Goal: Information Seeking & Learning: Learn about a topic

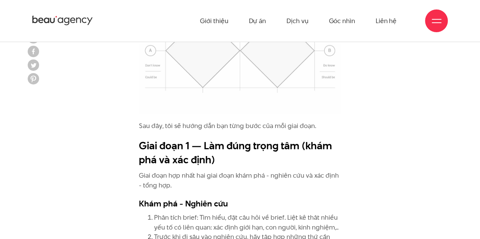
scroll to position [1224, 0]
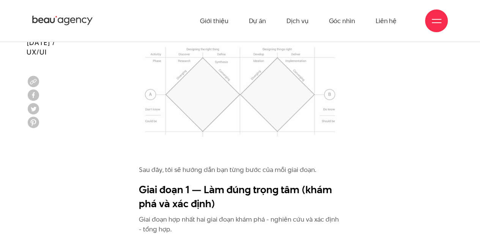
click at [238, 99] on img at bounding box center [240, 95] width 202 height 126
click at [233, 86] on img at bounding box center [240, 95] width 202 height 126
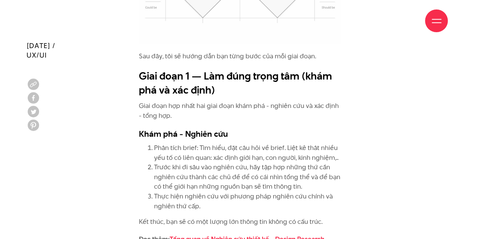
scroll to position [1375, 0]
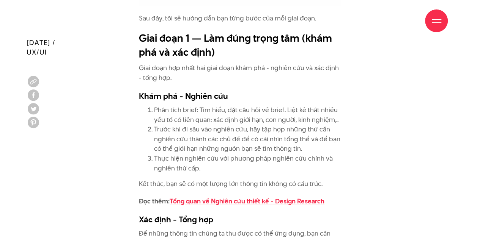
click at [269, 200] on link "Tổng quan về Nghiên cứu thiết kế - Design Research" at bounding box center [247, 201] width 155 height 9
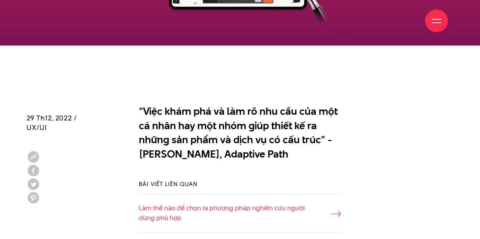
scroll to position [417, 0]
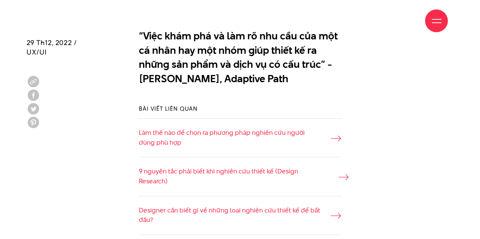
click at [211, 172] on link "9 nguyên tắc phải biết khi nghiên cứu thiết kế (Design Research)" at bounding box center [240, 176] width 202 height 19
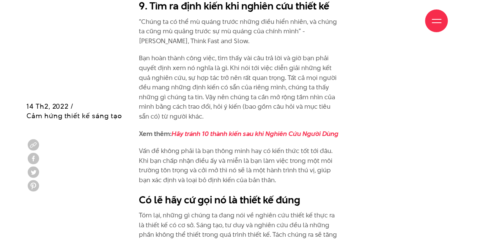
scroll to position [3111, 0]
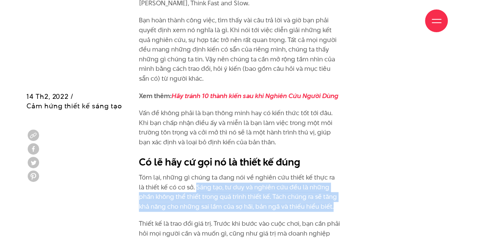
drag, startPoint x: 320, startPoint y: 152, endPoint x: 190, endPoint y: 130, distance: 132.4
click at [190, 173] on p "Tóm lại, những gì chúng ta đang nói về nghiên cứu thiết kế thực ra là thiết kế …" at bounding box center [240, 192] width 202 height 39
copy p "Sáng tạo, tư duy và nghiên cứu đều là những phần không thể thiết trong quá trìn…"
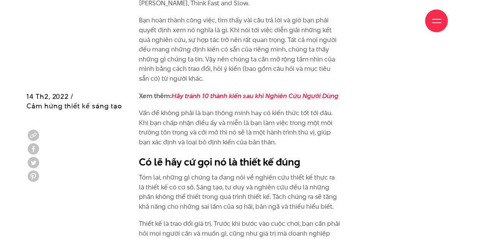
click at [23, 10] on div "Giới thiệu Dự án Dịch vụ Góc nhìn Liên hệ" at bounding box center [240, 21] width 480 height 42
